Goal: Information Seeking & Learning: Learn about a topic

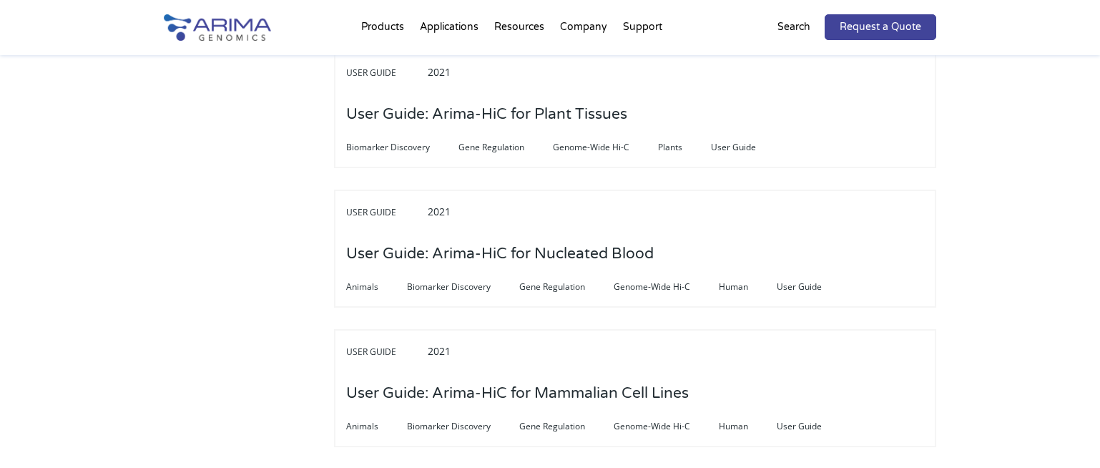
scroll to position [3604, 0]
